Goal: Information Seeking & Learning: Learn about a topic

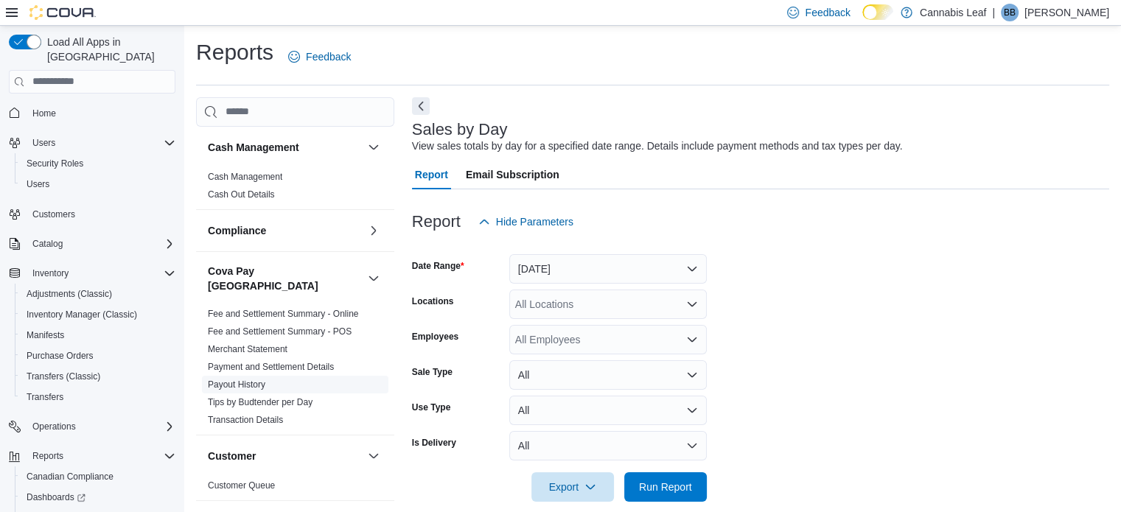
scroll to position [18, 0]
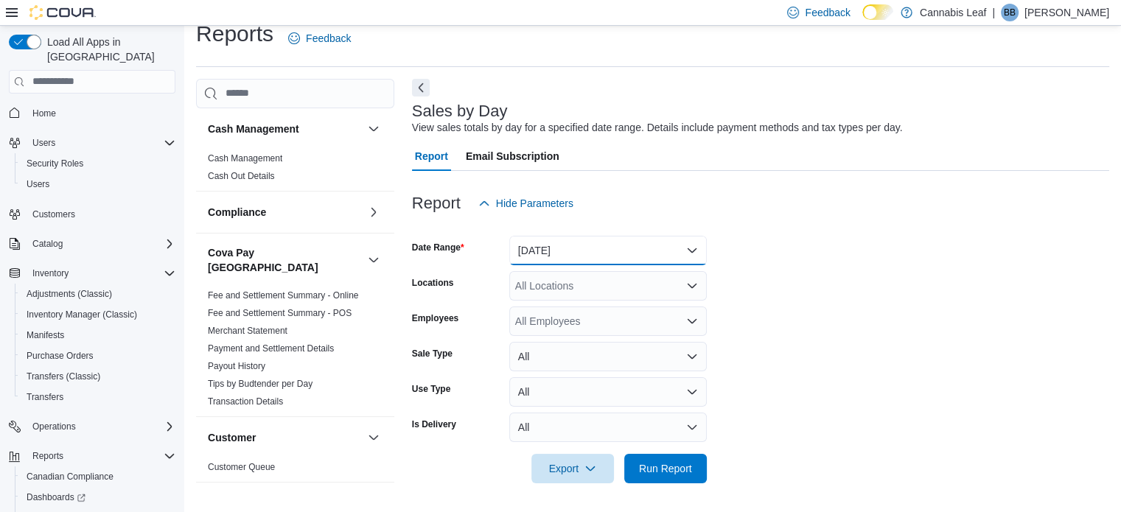
click at [581, 259] on button "Yesterday" at bounding box center [607, 250] width 197 height 29
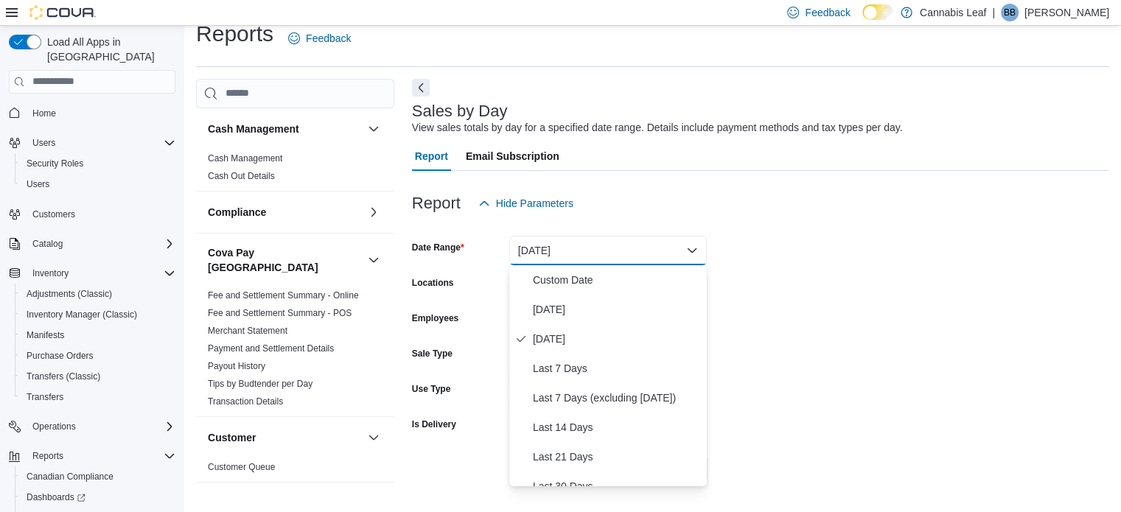
click at [889, 458] on form "Date Range Yesterday Locations All Locations Employees All Employees Sale Type …" at bounding box center [760, 350] width 697 height 265
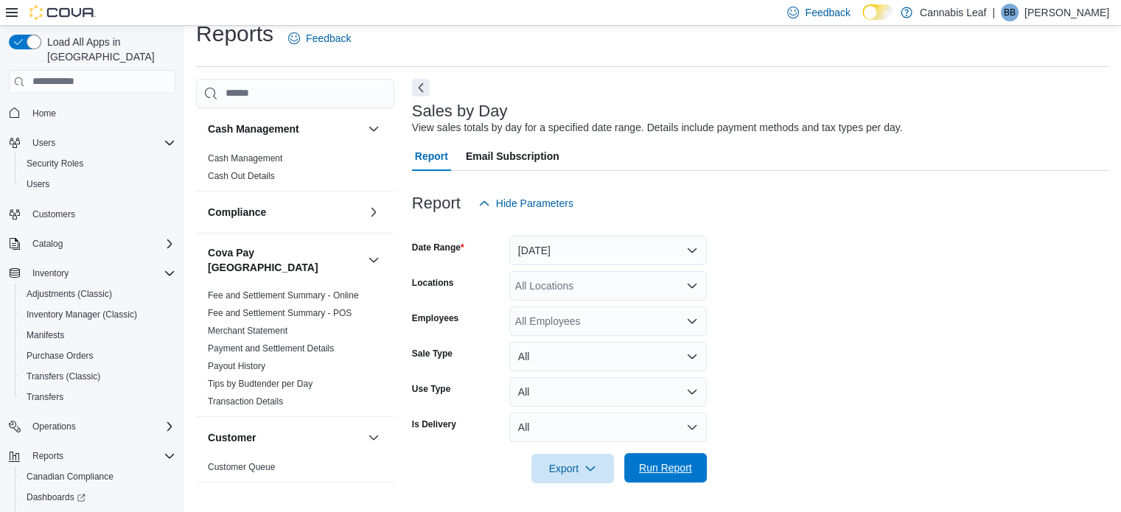
click at [671, 477] on span "Run Report" at bounding box center [665, 467] width 65 height 29
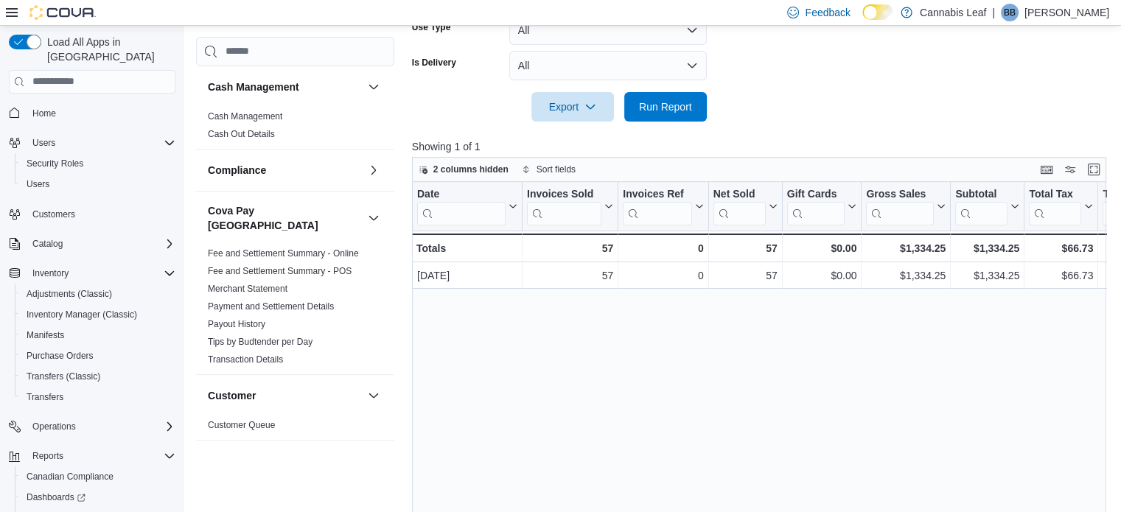
scroll to position [298, 0]
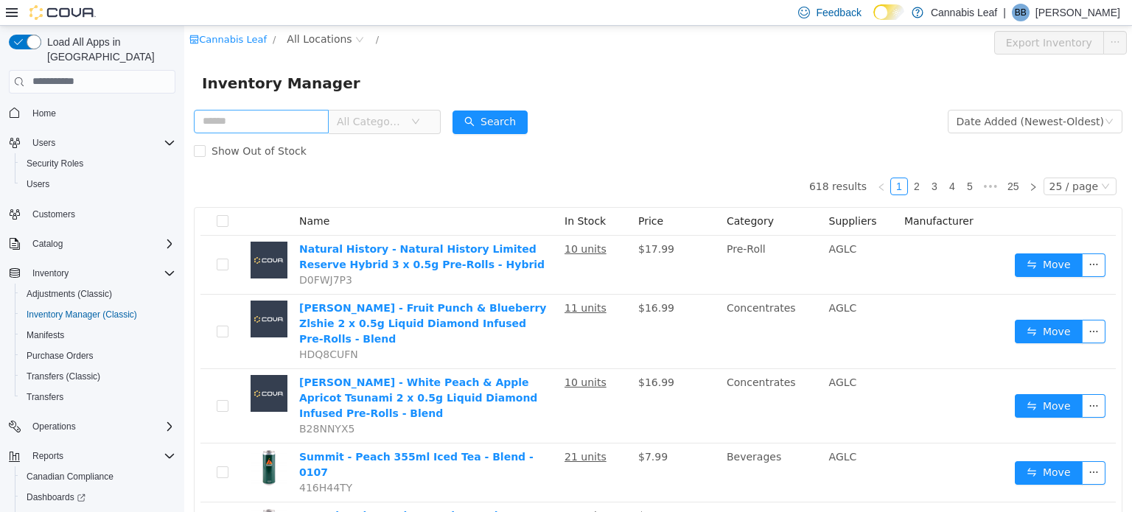
click at [309, 125] on input "text" at bounding box center [261, 121] width 135 height 24
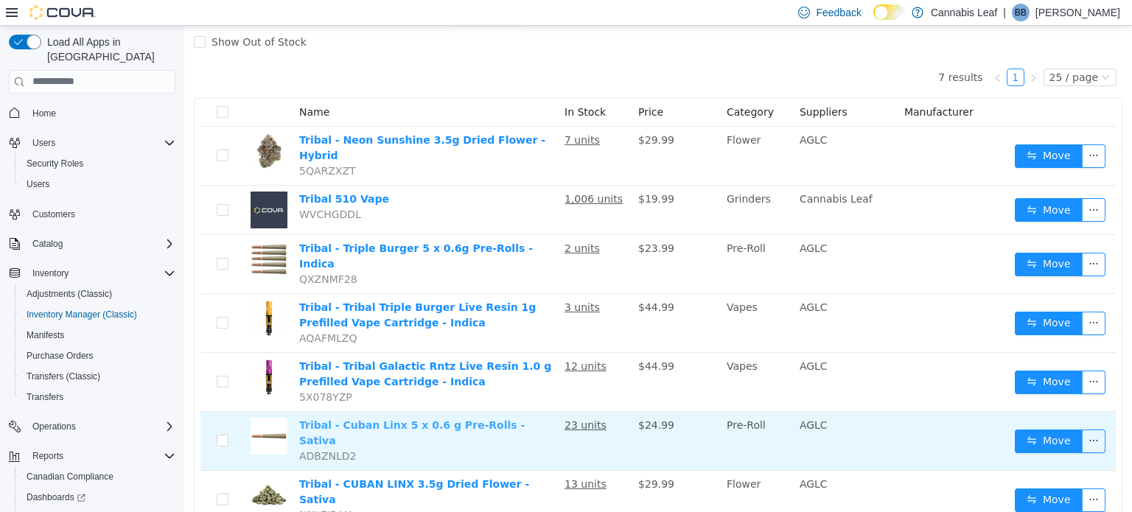
scroll to position [128, 0]
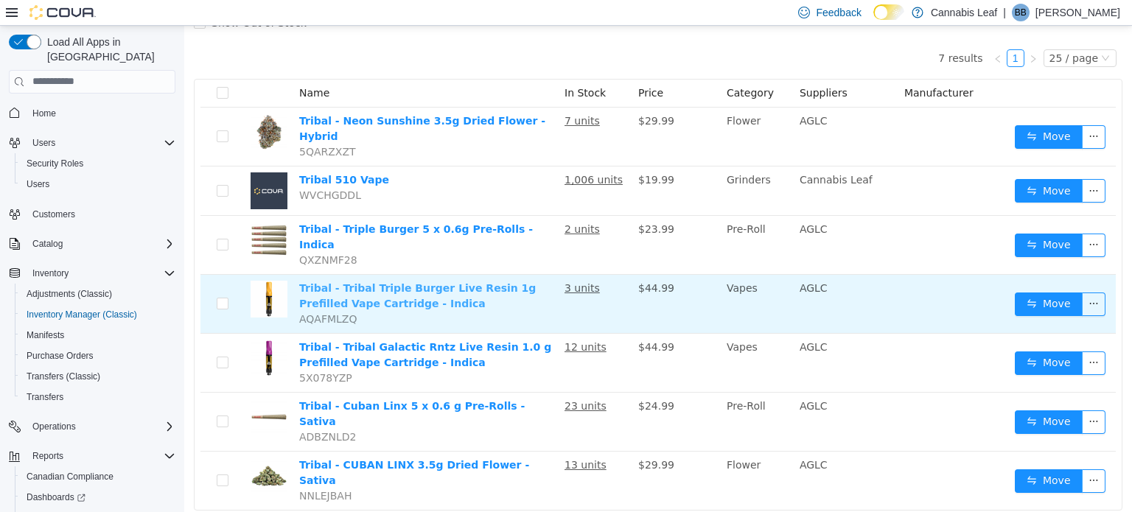
click at [434, 281] on link "Tribal - Tribal Triple Burger Live Resin 1g Prefilled Vape Cartridge - Indica" at bounding box center [417, 294] width 237 height 27
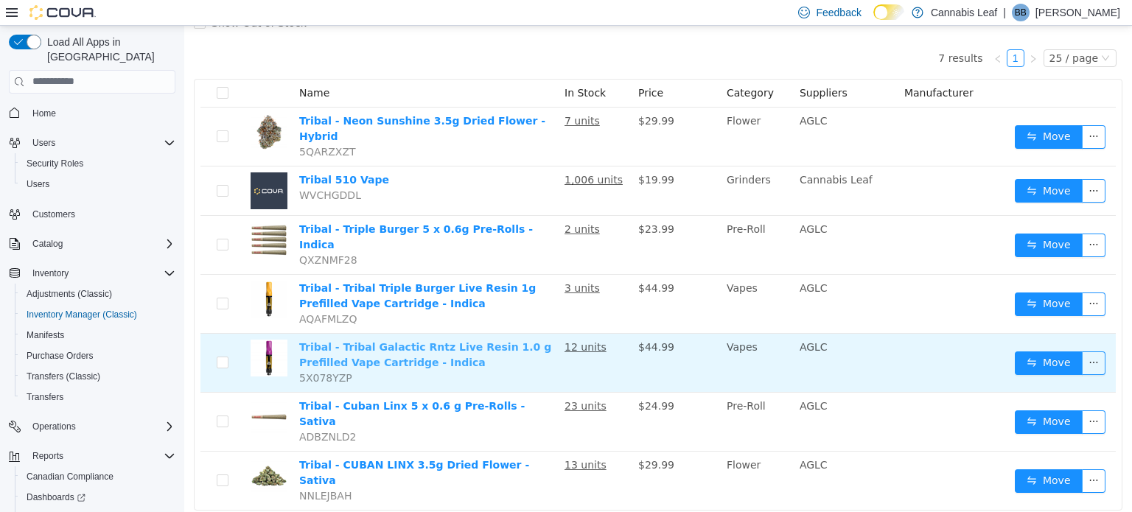
click at [450, 340] on link "Tribal - Tribal Galactic Rntz Live Resin 1.0 g Prefilled Vape Cartridge - Indica" at bounding box center [425, 353] width 252 height 27
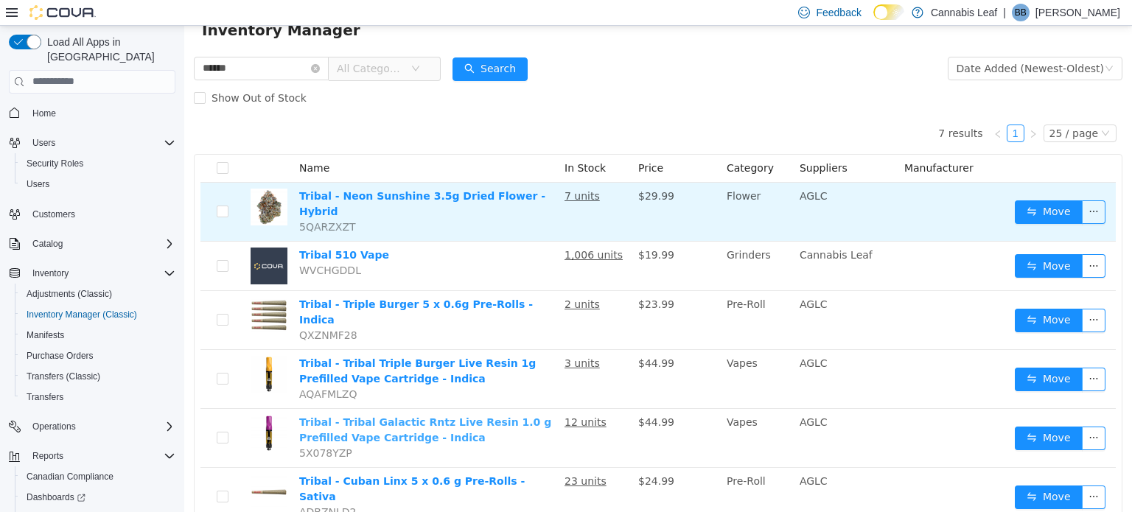
scroll to position [0, 0]
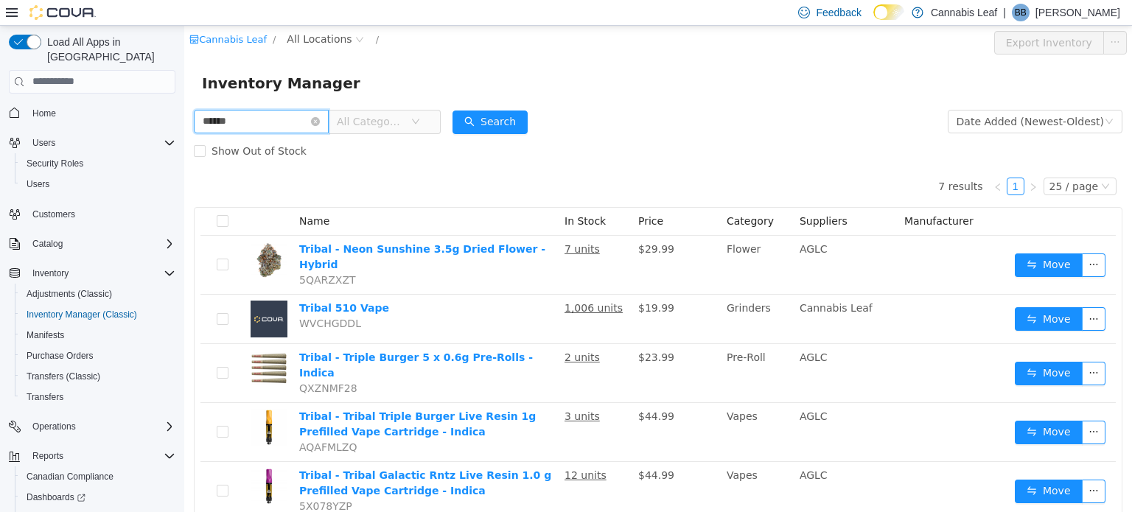
drag, startPoint x: 100, startPoint y: 95, endPoint x: 1, endPoint y: 80, distance: 100.6
click at [184, 80] on html "Cannabis Leaf / All Locations / Export Inventory Inventory Manager ****** All C…" at bounding box center [658, 268] width 948 height 486
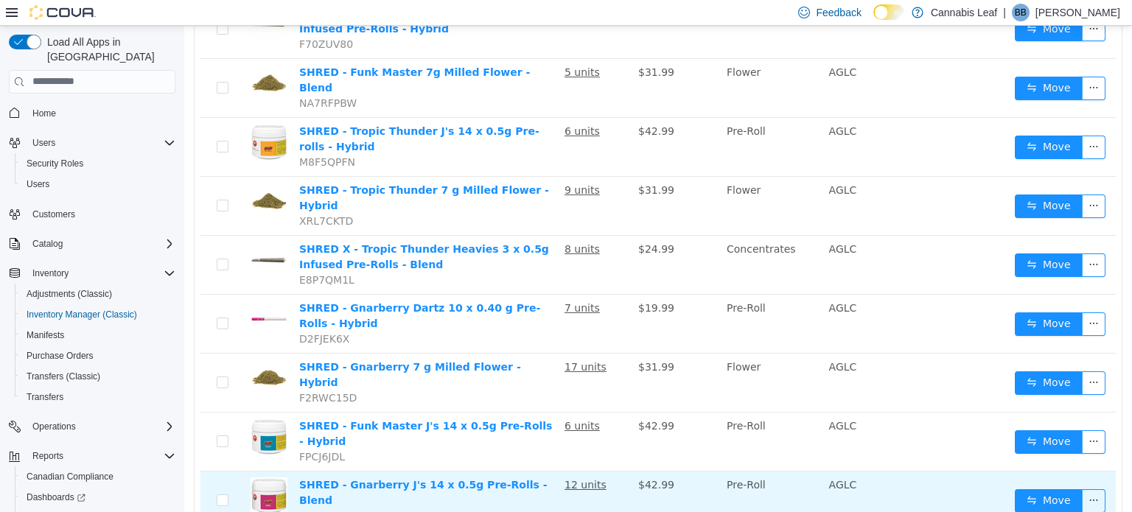
scroll to position [422, 0]
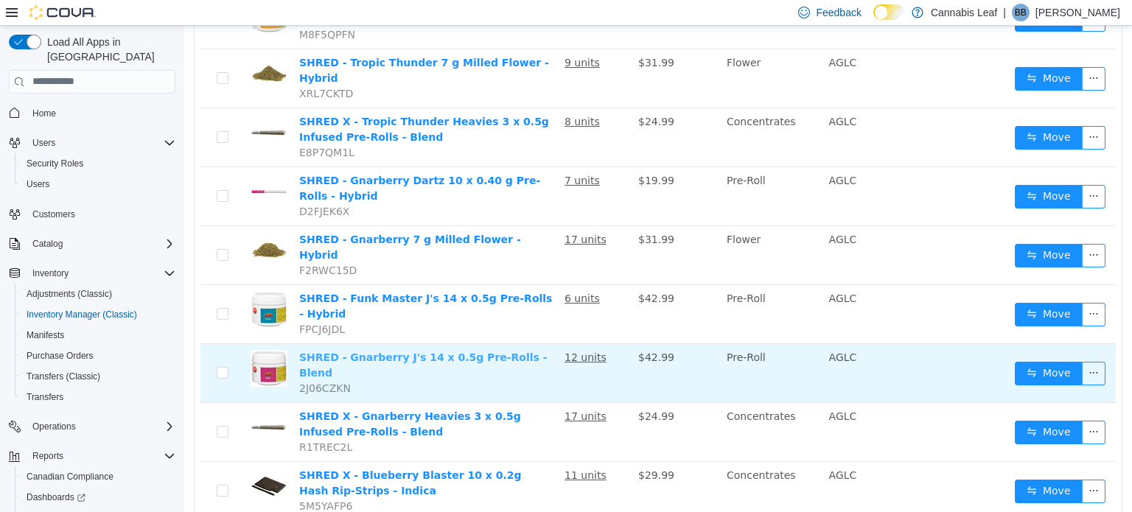
click at [462, 351] on link "SHRED - Gnarberry J's 14 x 0.5g Pre-Rolls - Blend" at bounding box center [423, 364] width 248 height 27
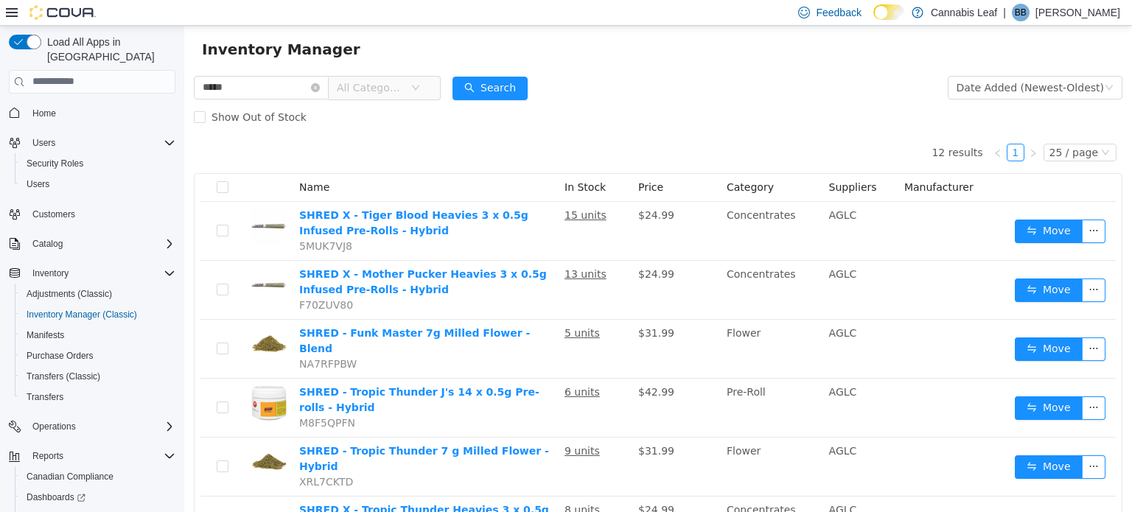
scroll to position [0, 0]
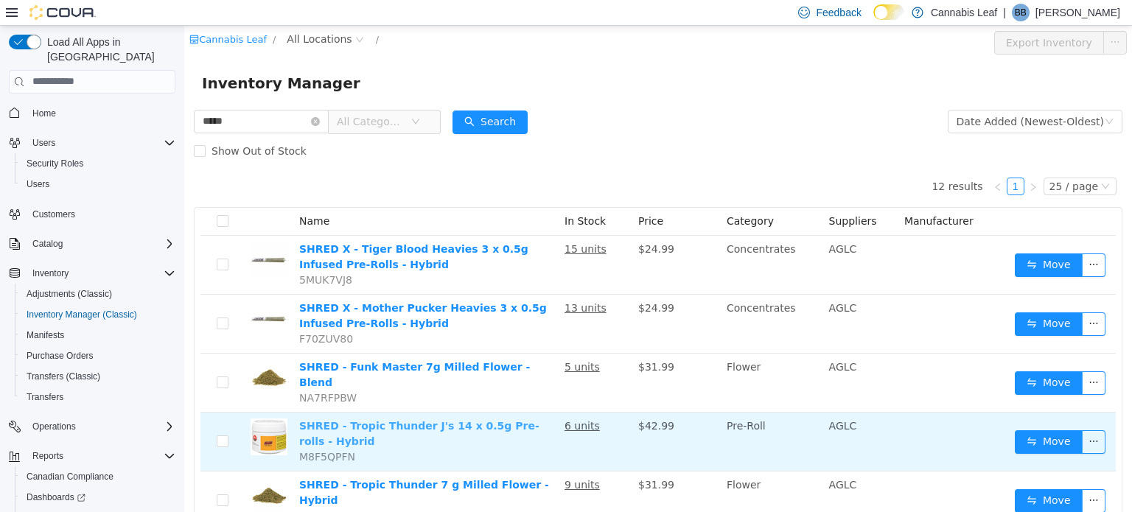
click at [430, 419] on link "SHRED - Tropic Thunder J's 14 x 0.5g Pre-rolls - Hybrid" at bounding box center [419, 432] width 240 height 27
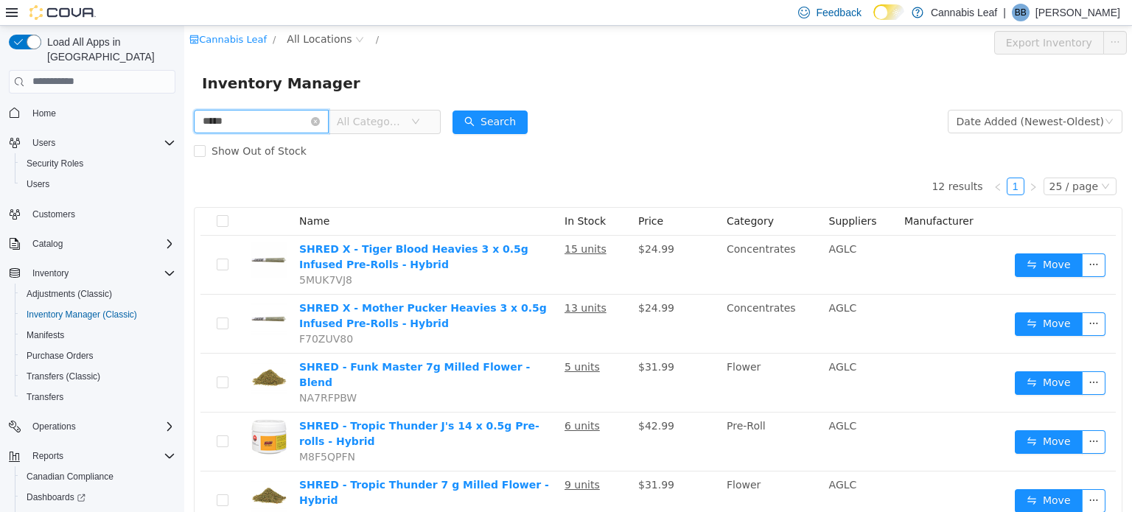
drag, startPoint x: 218, startPoint y: 124, endPoint x: 13, endPoint y: 91, distance: 208.1
click at [184, 91] on html "Cannabis Leaf / All Locations / Export Inventory Inventory Manager ***** All Ca…" at bounding box center [658, 268] width 948 height 486
type input "*****"
click at [502, 134] on form "***** All Categories Date Added (Newest-Oldest) Search Show Out of Stock" at bounding box center [658, 135] width 928 height 59
click at [502, 126] on button "Search" at bounding box center [489, 122] width 75 height 24
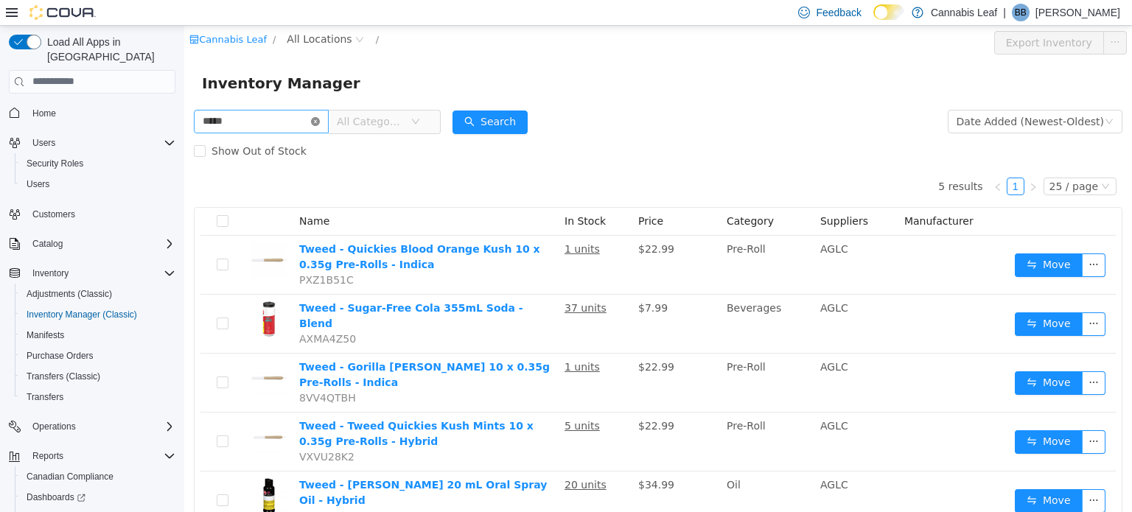
click at [320, 119] on icon "icon: close-circle" at bounding box center [315, 120] width 9 height 9
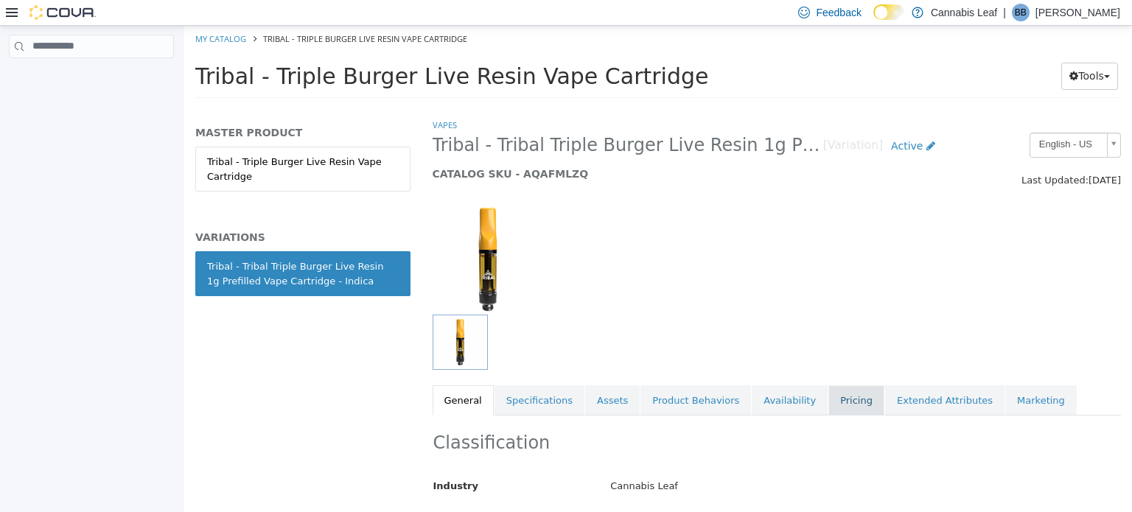
click at [828, 386] on link "Pricing" at bounding box center [856, 400] width 56 height 31
click at [1131, 470] on div "Vapes Tribal - Tribal Triple Burger Live Resin 1g Prefilled Vape Cartridge - In…" at bounding box center [776, 314] width 711 height 394
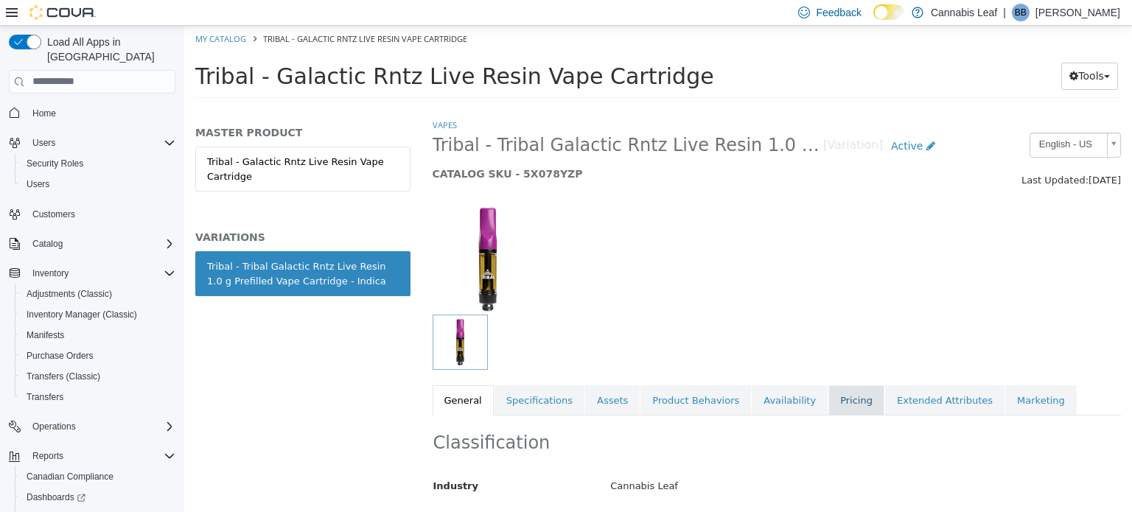
click at [828, 399] on link "Pricing" at bounding box center [856, 400] width 56 height 31
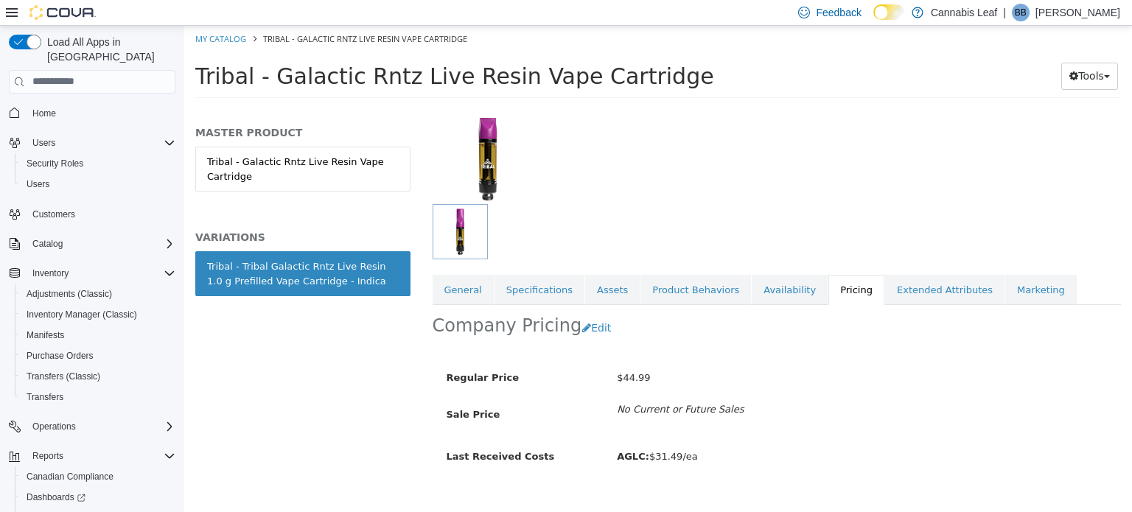
scroll to position [132, 0]
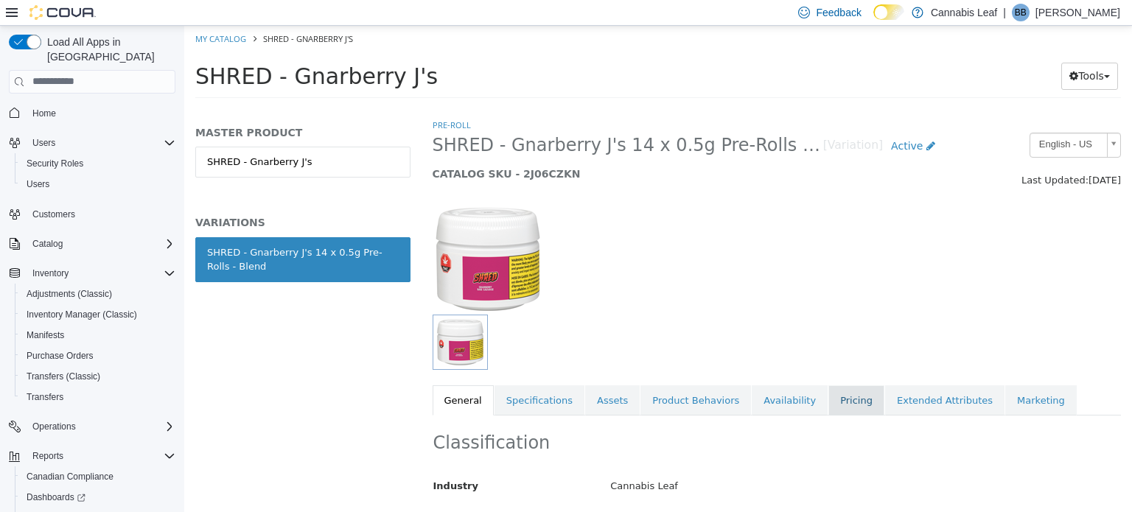
click at [828, 402] on link "Pricing" at bounding box center [856, 400] width 56 height 31
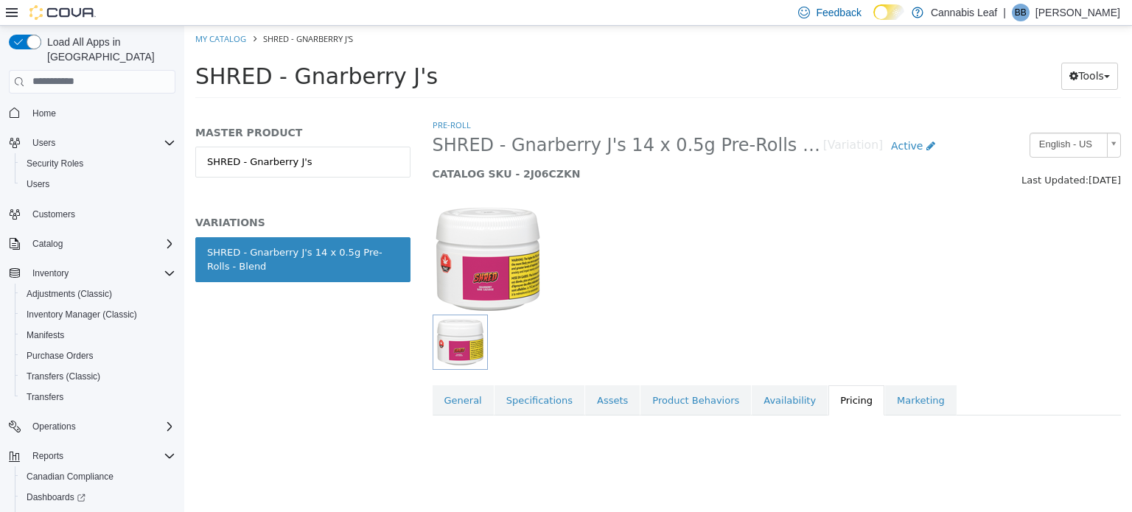
click at [1131, 471] on div "Pre-Roll SHRED - Gnarberry J's 14 x 0.5g Pre-Rolls - Blend [Variation] Active C…" at bounding box center [776, 314] width 711 height 394
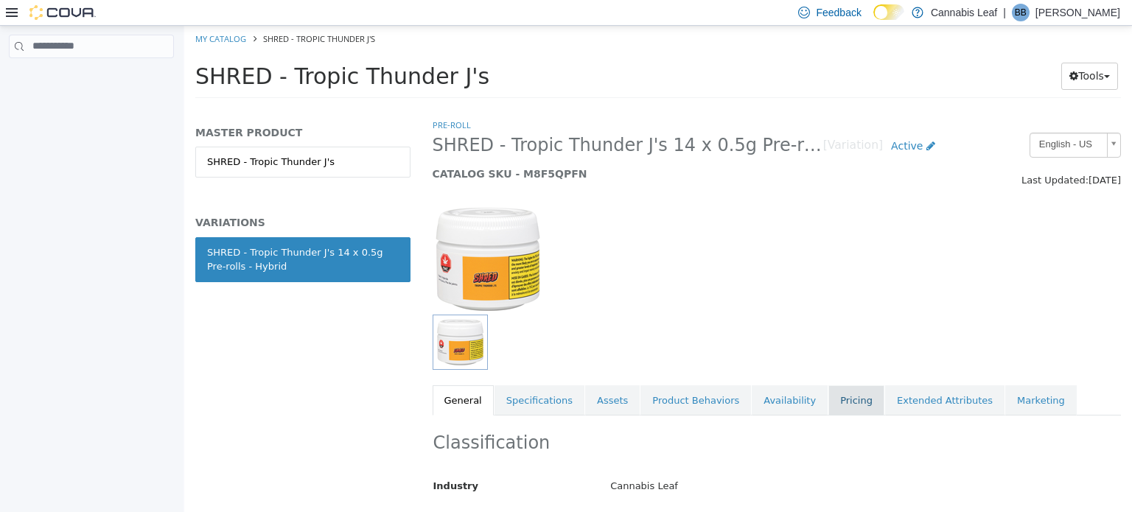
click at [828, 391] on link "Pricing" at bounding box center [856, 400] width 56 height 31
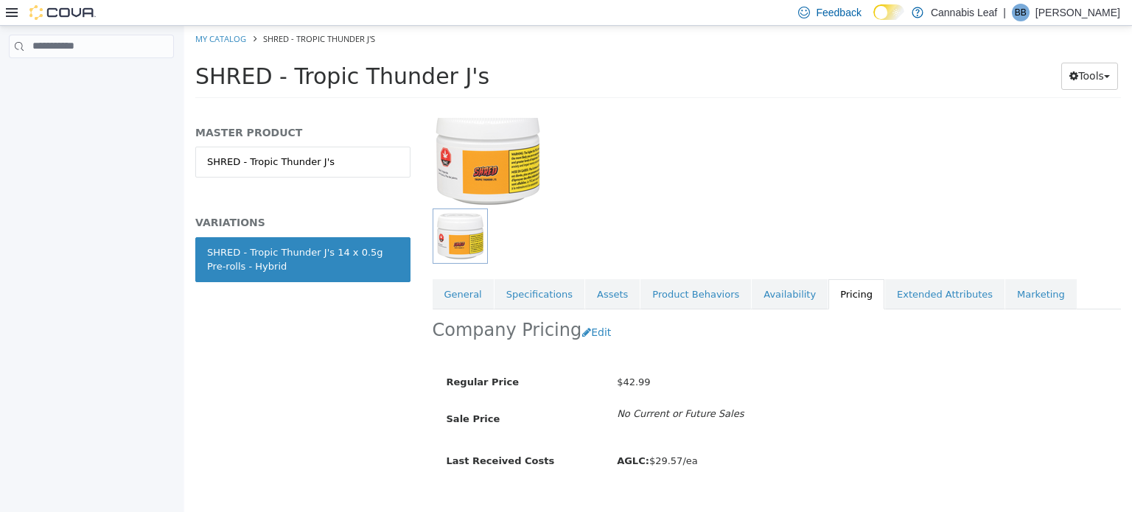
scroll to position [132, 0]
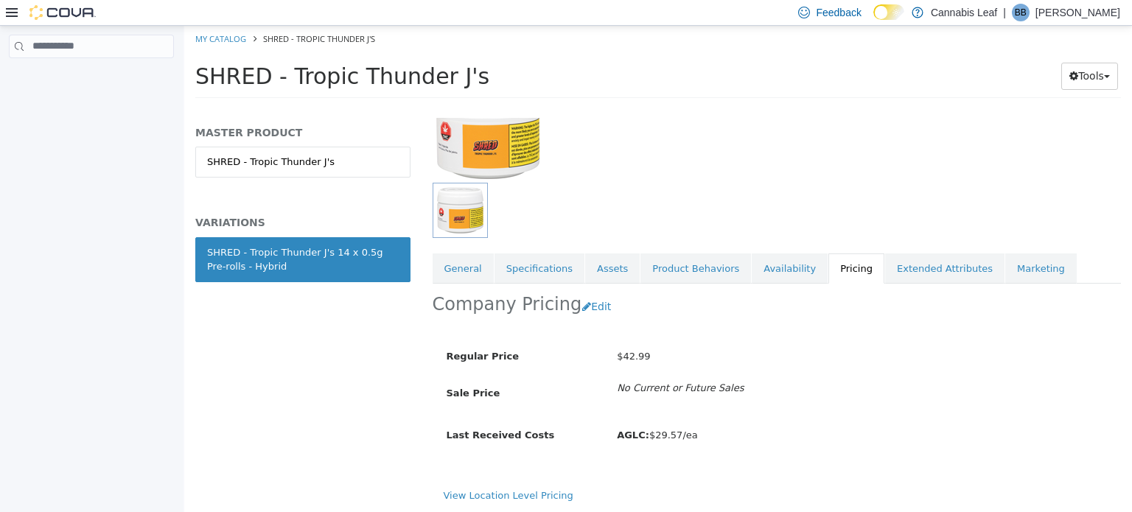
drag, startPoint x: 1131, startPoint y: 418, endPoint x: 1314, endPoint y: 49, distance: 411.6
